Goal: Ask a question: Seek information or help from site administrators or community

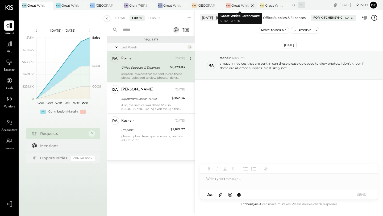
click at [236, 5] on div "Great White Larchmont" at bounding box center [240, 5] width 18 height 5
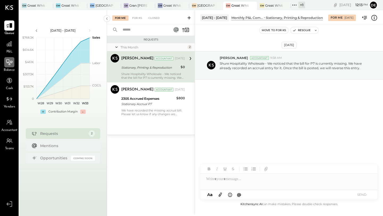
click at [11, 62] on icon at bounding box center [9, 62] width 7 height 7
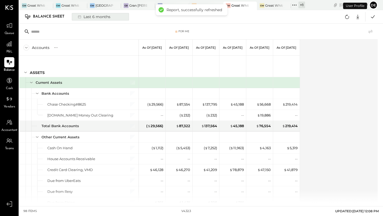
click at [100, 15] on div "Last 6 months" at bounding box center [94, 16] width 38 height 7
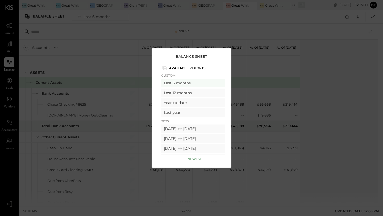
click at [289, 72] on div "Balance Sheet Available Reports Custom Last 6 months Last 12 months Year-to-dat…" at bounding box center [191, 108] width 383 height 216
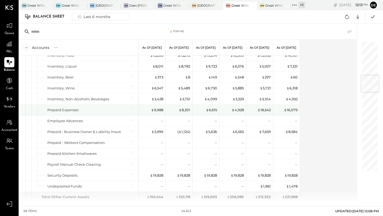
scroll to position [279, 0]
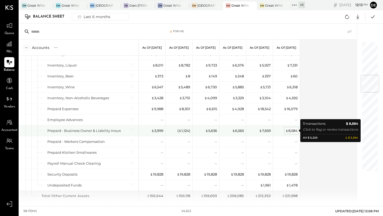
click at [289, 130] on div "$ 8,584" at bounding box center [291, 130] width 12 height 5
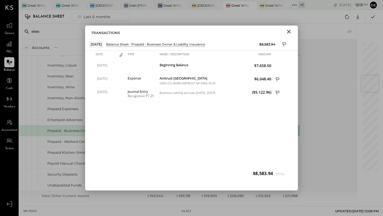
click at [291, 33] on icon "Close" at bounding box center [288, 31] width 6 height 6
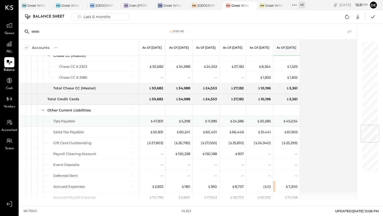
scroll to position [696, 0]
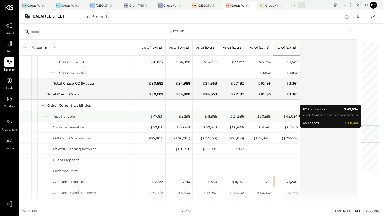
click at [288, 116] on div "$ 45,034" at bounding box center [290, 116] width 15 height 5
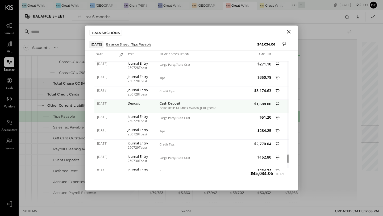
click at [278, 103] on icon at bounding box center [277, 105] width 5 height 7
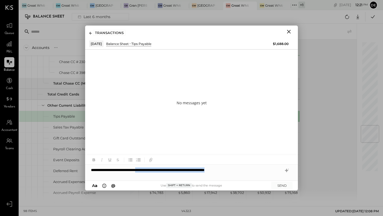
click at [152, 170] on div "**********" at bounding box center [191, 170] width 213 height 11
click at [221, 170] on div "**********" at bounding box center [191, 170] width 213 height 11
click at [285, 184] on button "SEND" at bounding box center [281, 185] width 21 height 7
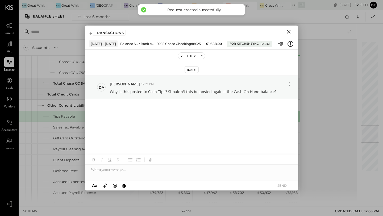
click at [286, 29] on icon "Close" at bounding box center [288, 31] width 6 height 6
